Goal: Transaction & Acquisition: Register for event/course

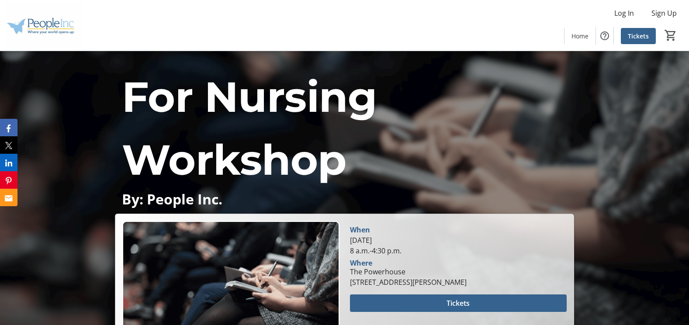
scroll to position [131, 0]
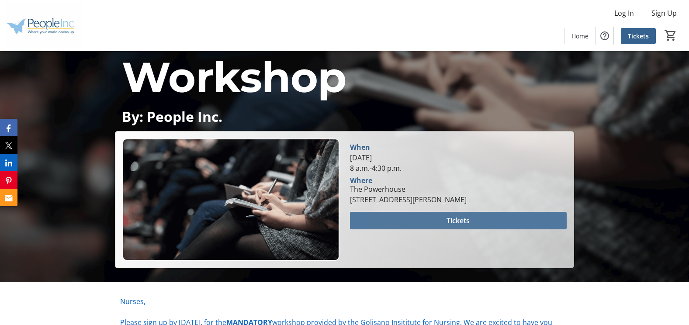
click at [412, 218] on span at bounding box center [458, 220] width 217 height 21
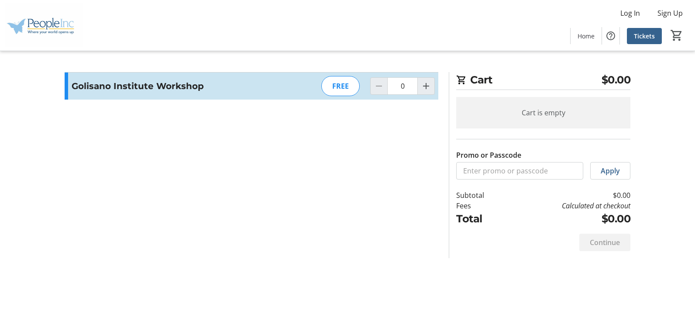
click at [350, 85] on div "FREE" at bounding box center [340, 86] width 38 height 20
click at [424, 86] on mat-icon "Increment by one" at bounding box center [426, 86] width 10 height 10
type input "1"
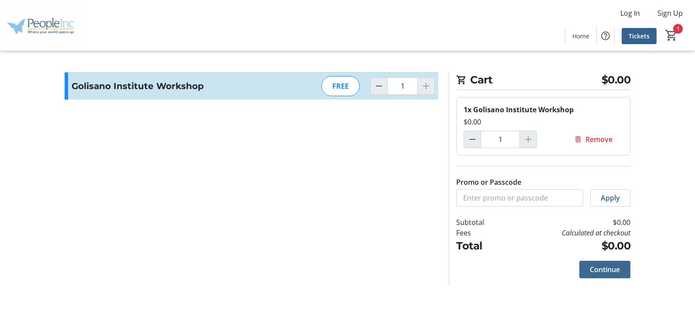
click at [606, 267] on span "Continue" at bounding box center [605, 269] width 30 height 10
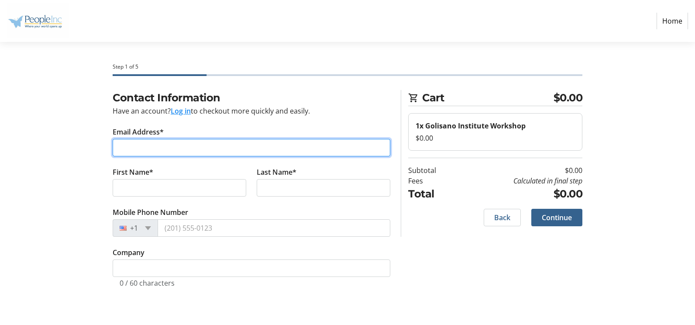
click at [132, 144] on input "Email Address*" at bounding box center [252, 147] width 278 height 17
type input "[PERSON_NAME][EMAIL_ADDRESS][PERSON_NAME][DOMAIN_NAME]"
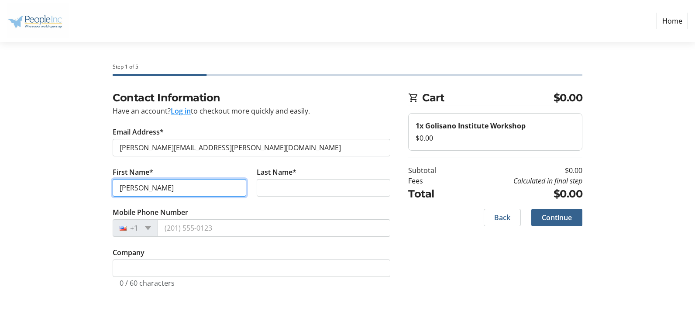
type input "[PERSON_NAME]"
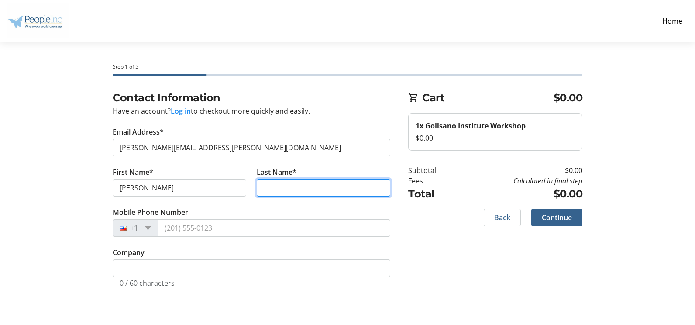
click at [277, 189] on input "Last Name*" at bounding box center [324, 187] width 134 height 17
type input "[PERSON_NAME]"
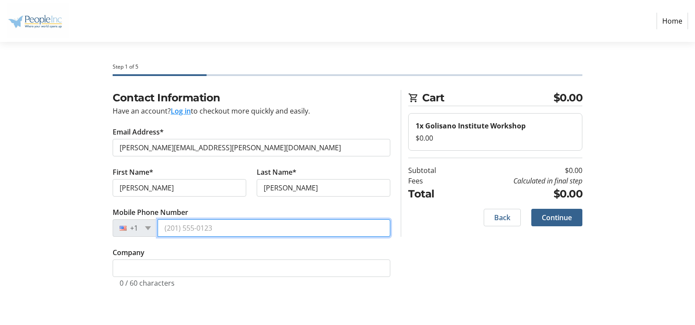
click at [189, 231] on input "Mobile Phone Number" at bounding box center [274, 227] width 233 height 17
type input "[PHONE_NUMBER]"
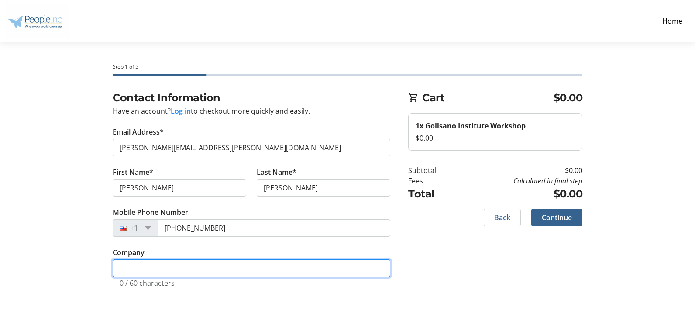
click at [162, 266] on input "Company" at bounding box center [252, 267] width 278 height 17
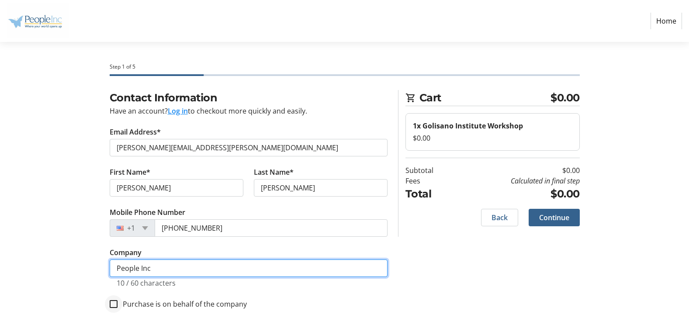
type input "People Inc"
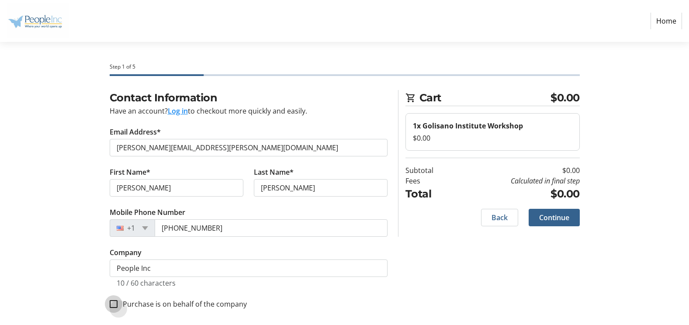
click at [113, 302] on input "Purchase is on behalf of the company" at bounding box center [114, 304] width 8 height 8
checkbox input "true"
click at [555, 221] on span "Continue" at bounding box center [554, 217] width 30 height 10
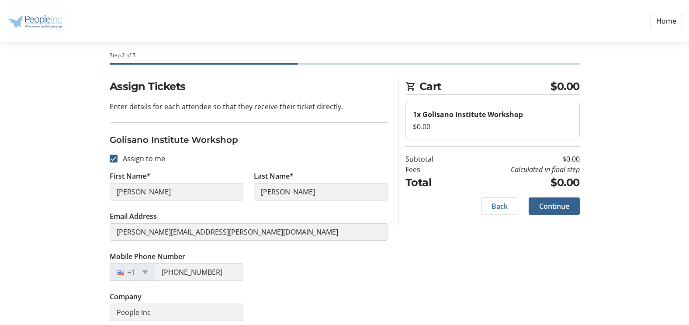
scroll to position [18, 0]
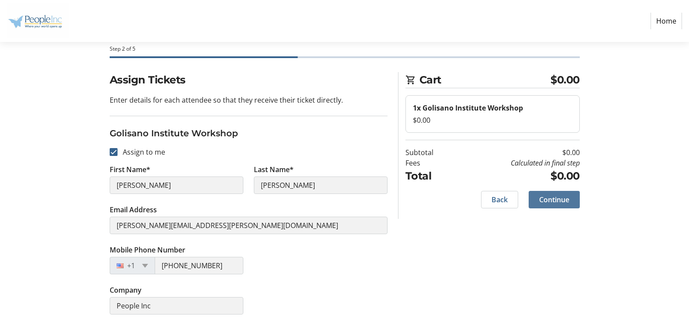
click at [545, 198] on span "Continue" at bounding box center [554, 199] width 30 height 10
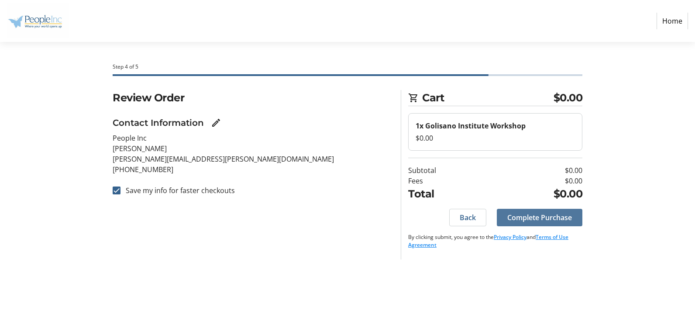
click at [536, 215] on span "Complete Purchase" at bounding box center [540, 217] width 65 height 10
